Goal: Find specific page/section: Find specific page/section

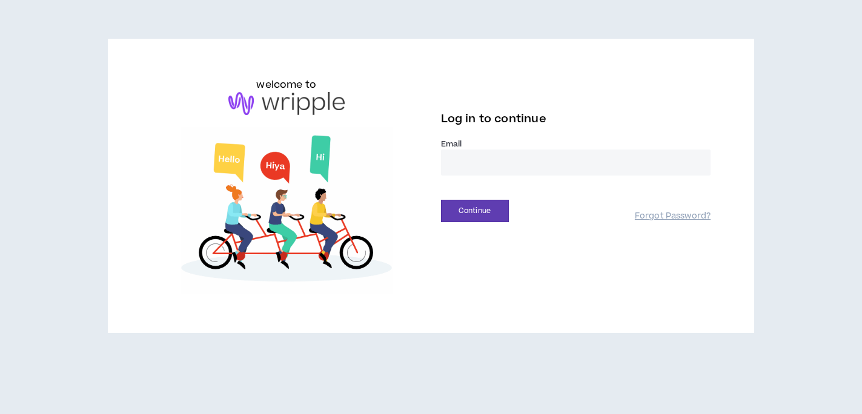
click at [476, 168] on input "email" at bounding box center [576, 163] width 270 height 26
type input "**********"
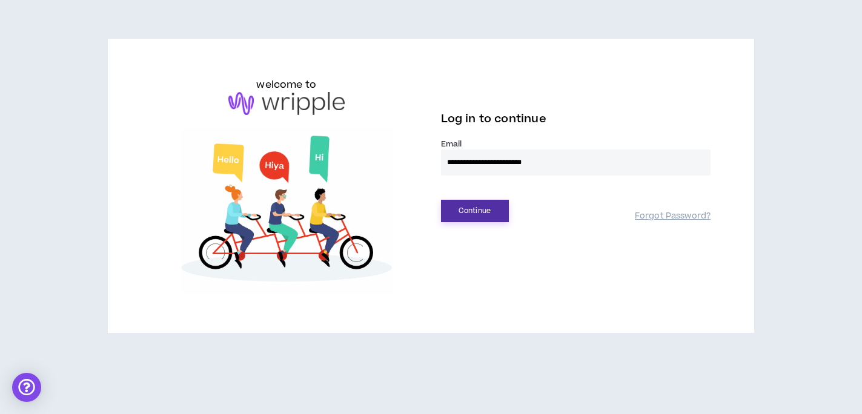
click at [486, 210] on button "Continue" at bounding box center [475, 211] width 68 height 22
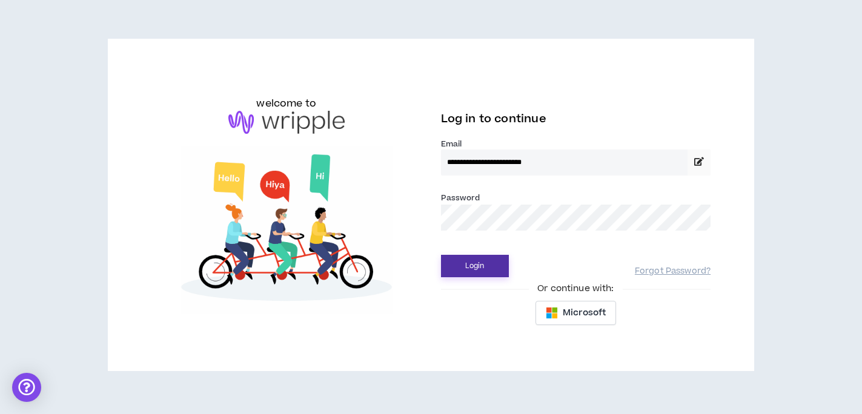
click at [458, 265] on button "Login" at bounding box center [475, 266] width 68 height 22
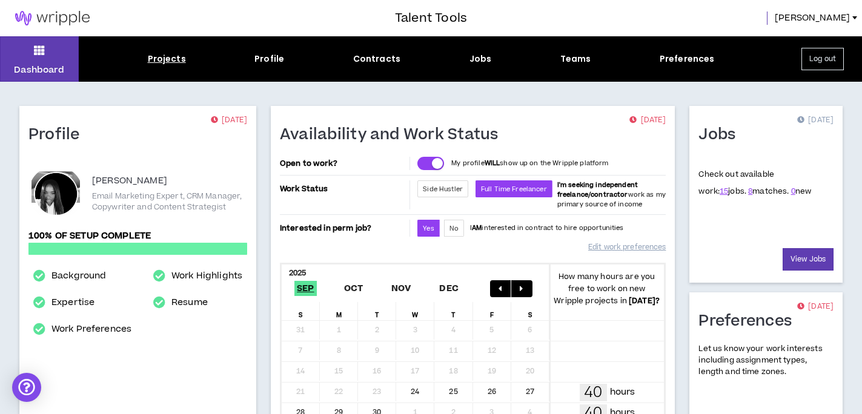
click at [168, 61] on div "Projects" at bounding box center [167, 59] width 38 height 13
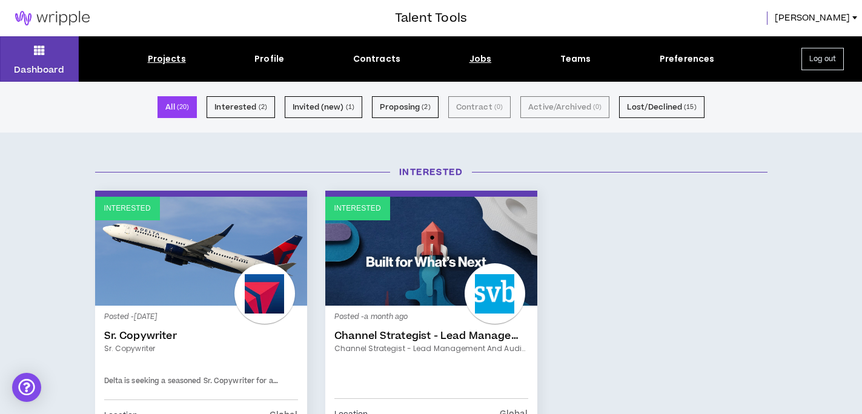
click at [474, 57] on div "Jobs" at bounding box center [481, 59] width 22 height 13
